Goal: Transaction & Acquisition: Subscribe to service/newsletter

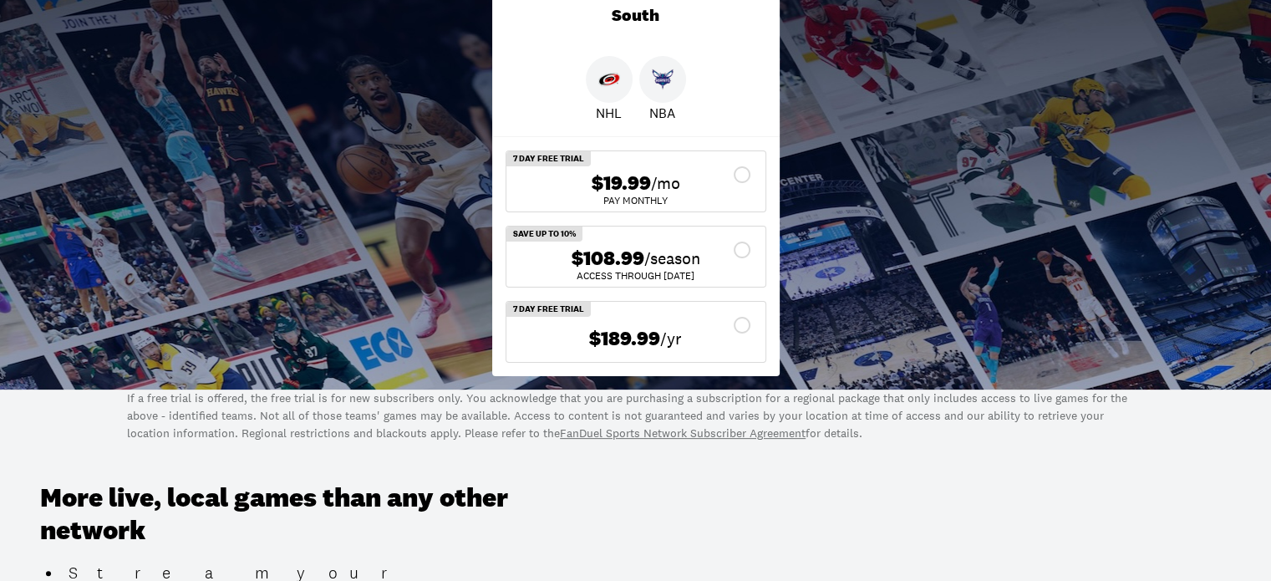
scroll to position [329, 0]
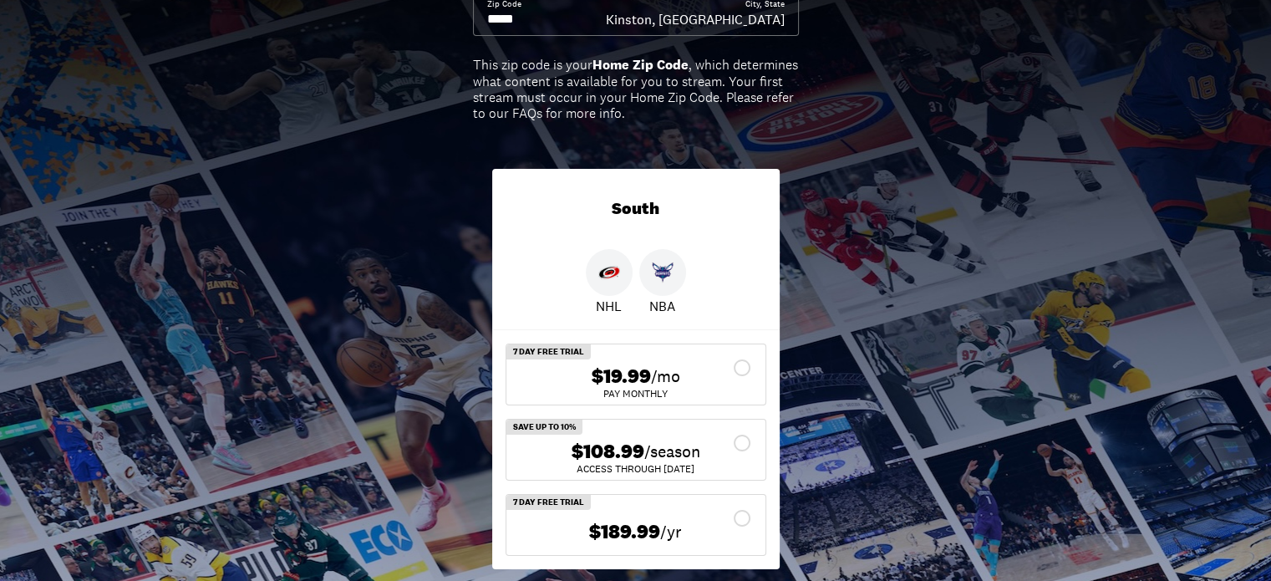
scroll to position [167, 0]
